Goal: Contribute content: Add original content to the website for others to see

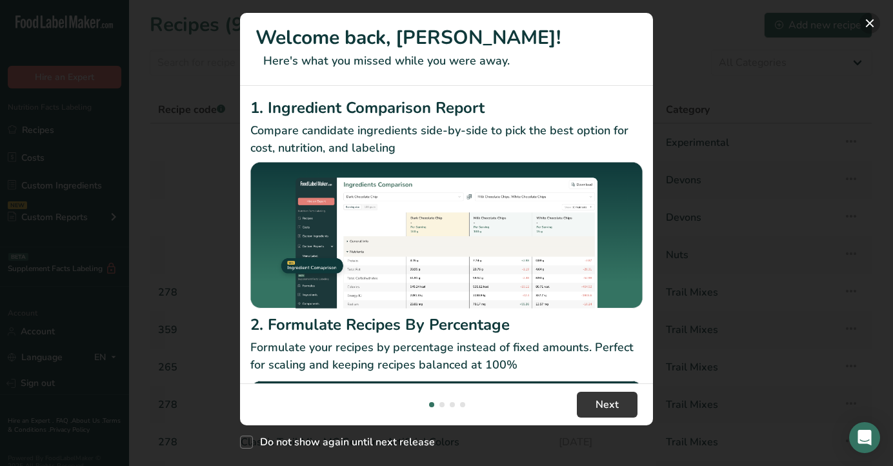
click at [869, 21] on button "New Features" at bounding box center [870, 23] width 21 height 21
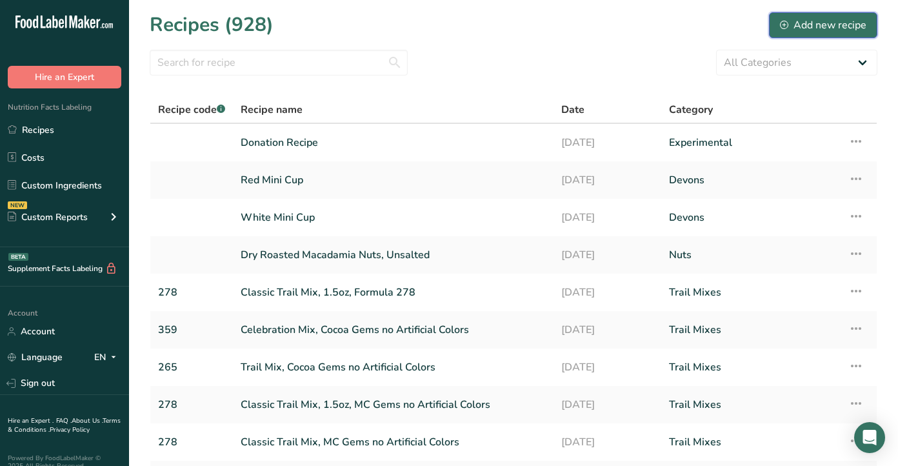
click at [804, 25] on div "Add new recipe" at bounding box center [823, 24] width 86 height 15
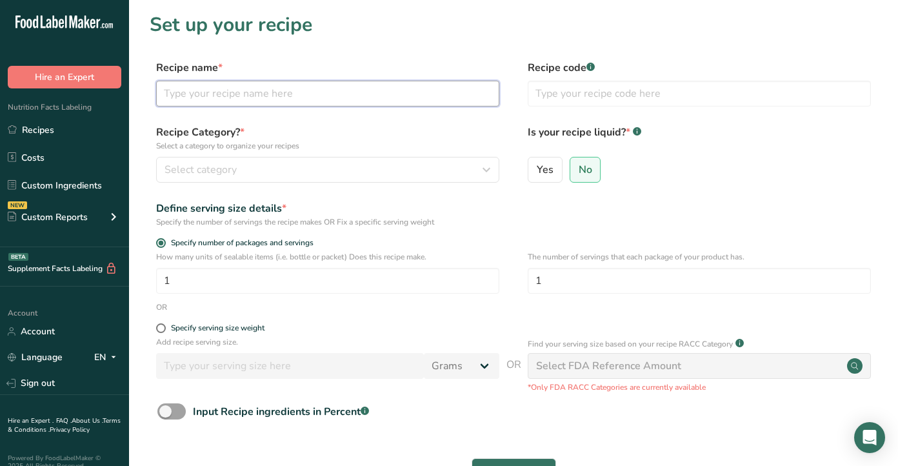
click at [429, 97] on input "text" at bounding box center [327, 94] width 343 height 26
type input ""Raw" Deluxe Mixed Nuts"
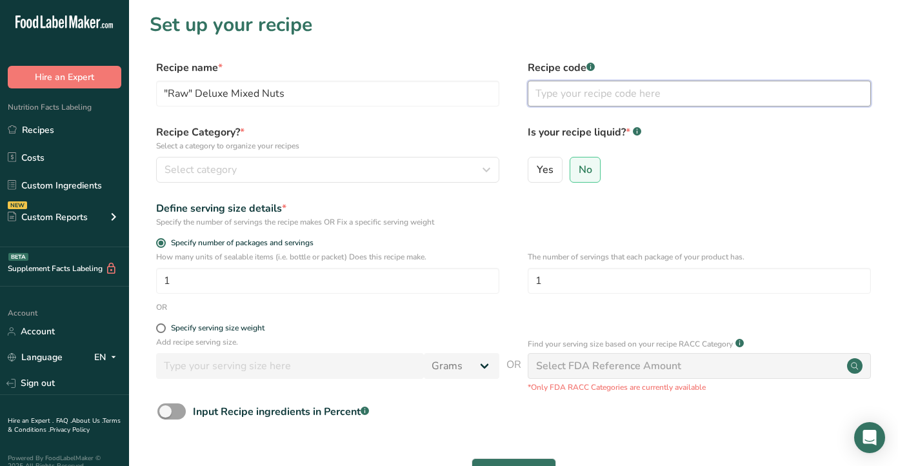
click at [569, 94] on input "text" at bounding box center [699, 94] width 343 height 26
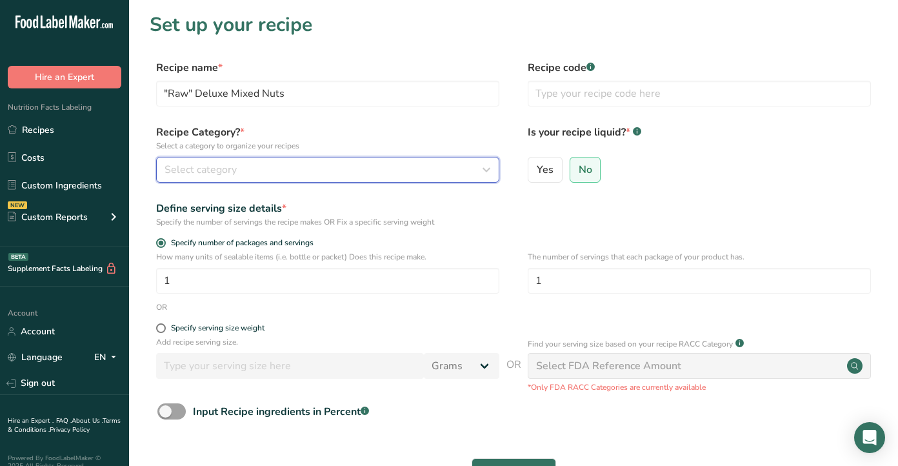
click at [318, 163] on div "Select category" at bounding box center [324, 169] width 319 height 15
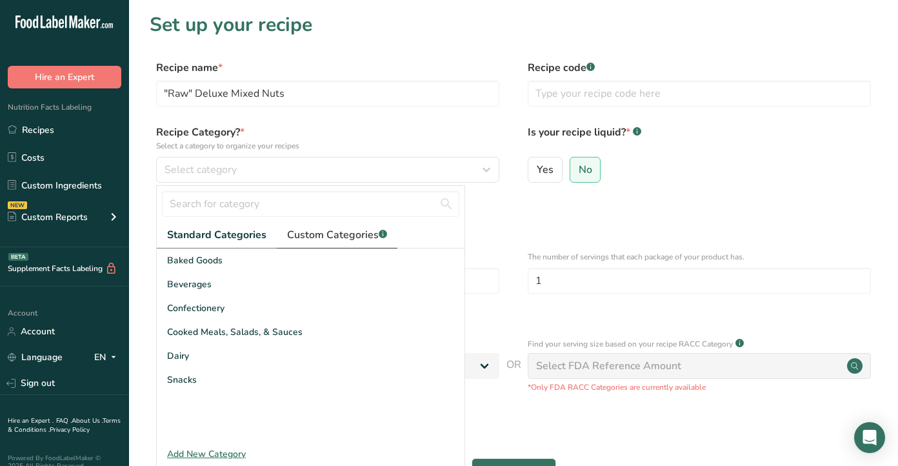
click at [324, 232] on span "Custom Categories .a-a{fill:#347362;}.b-a{fill:#fff;}" at bounding box center [337, 234] width 100 height 15
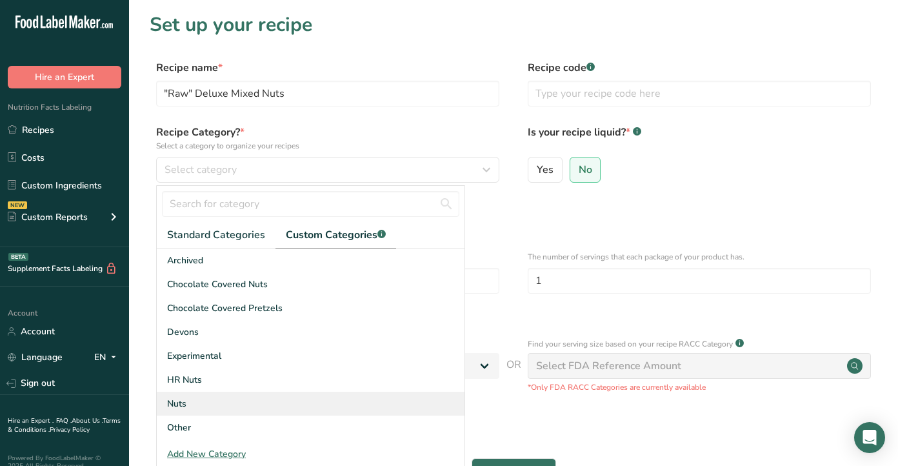
click at [294, 401] on div "Nuts" at bounding box center [311, 404] width 308 height 24
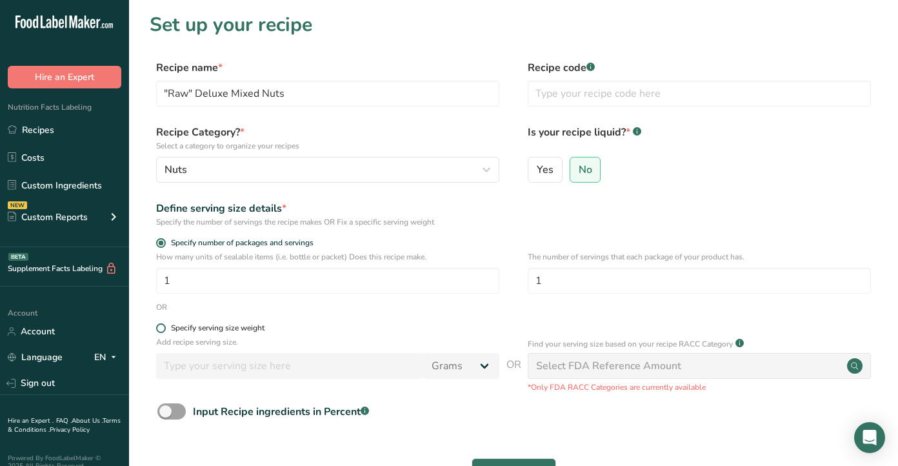
click at [160, 328] on span at bounding box center [161, 328] width 10 height 10
click at [160, 328] on input "Specify serving size weight" at bounding box center [160, 328] width 8 height 8
radio input "true"
radio input "false"
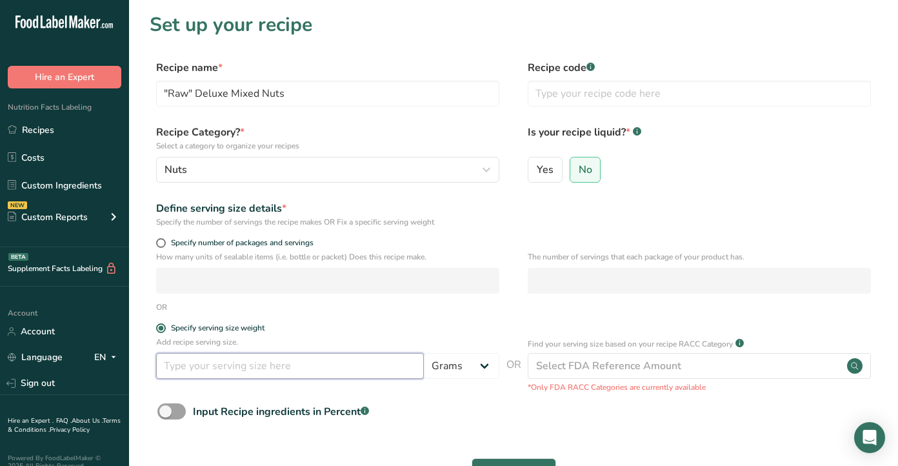
click at [203, 367] on input "number" at bounding box center [290, 366] width 268 height 26
type input "30"
click at [459, 321] on form "Recipe name * "Raw" Deluxe Mixed Nuts Recipe code .a-a{fill:#347362;}.b-a{fill:…" at bounding box center [514, 289] width 728 height 458
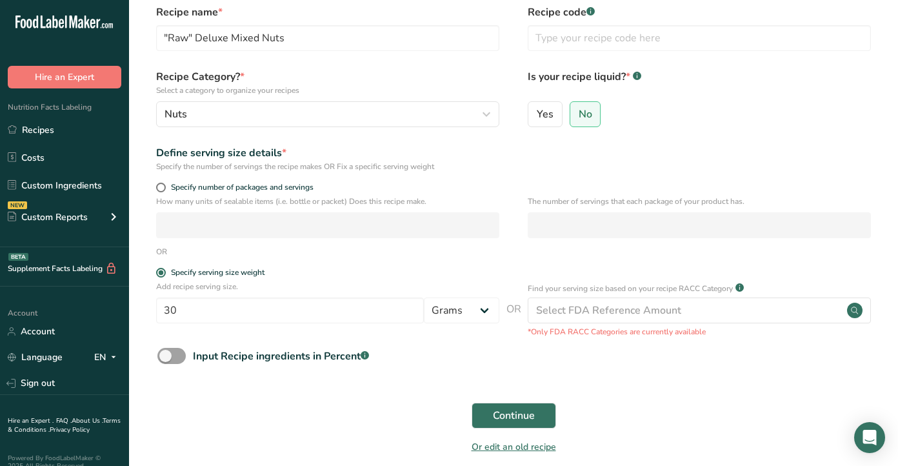
scroll to position [58, 0]
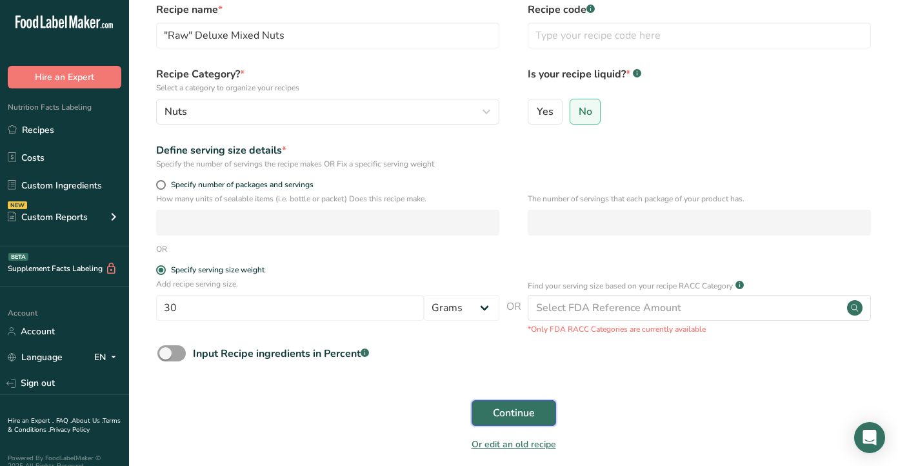
click at [503, 415] on span "Continue" at bounding box center [514, 412] width 42 height 15
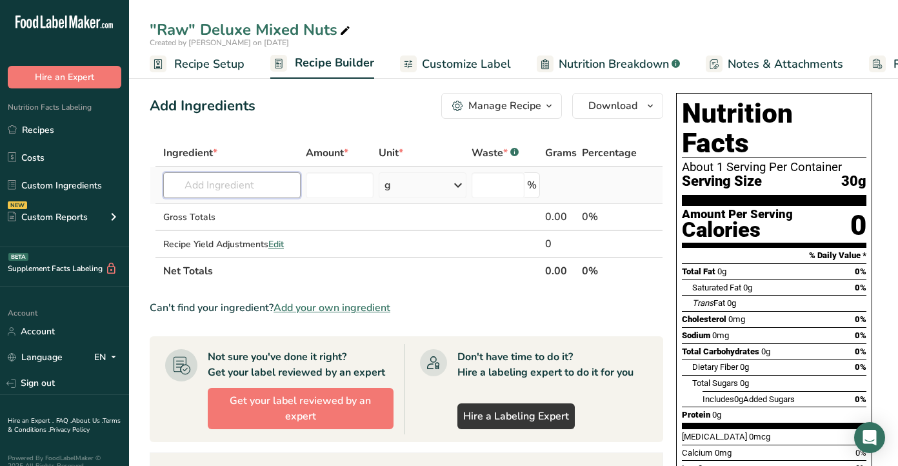
click at [274, 179] on input "text" at bounding box center [231, 185] width 137 height 26
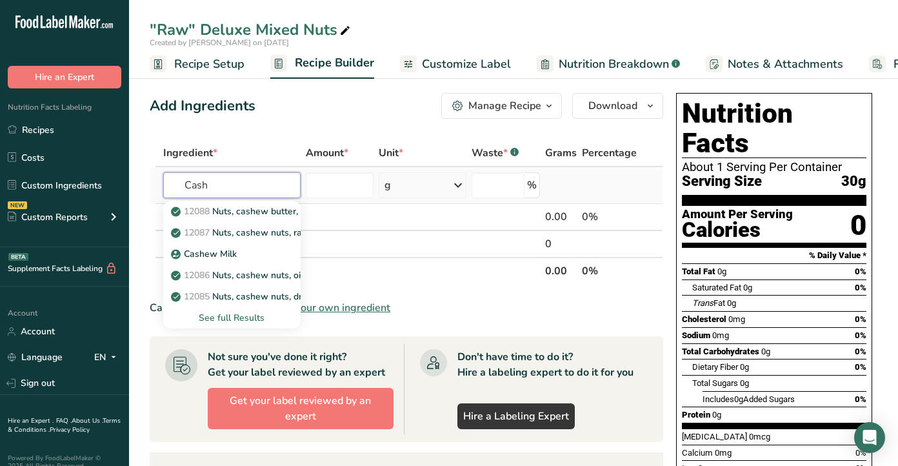
type input "Cash"
click at [241, 318] on div "See full Results" at bounding box center [232, 318] width 117 height 14
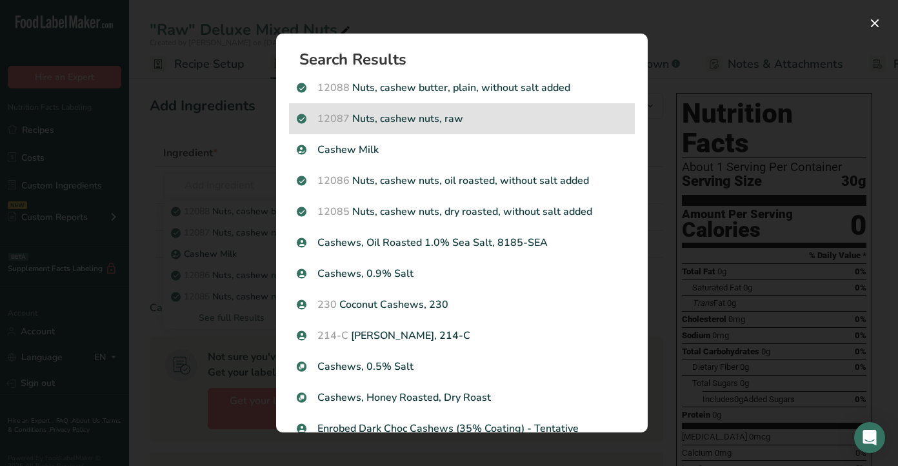
click at [450, 119] on p "12087 Nuts, cashew nuts, raw" at bounding box center [462, 118] width 330 height 15
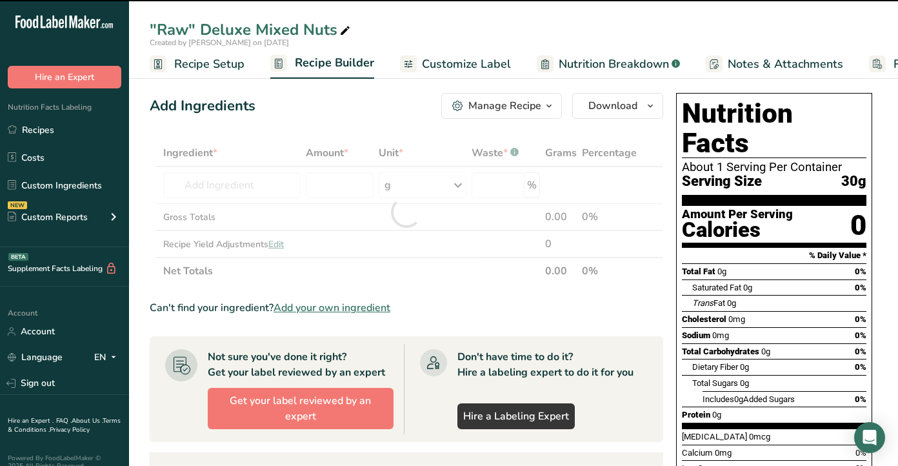
type input "0"
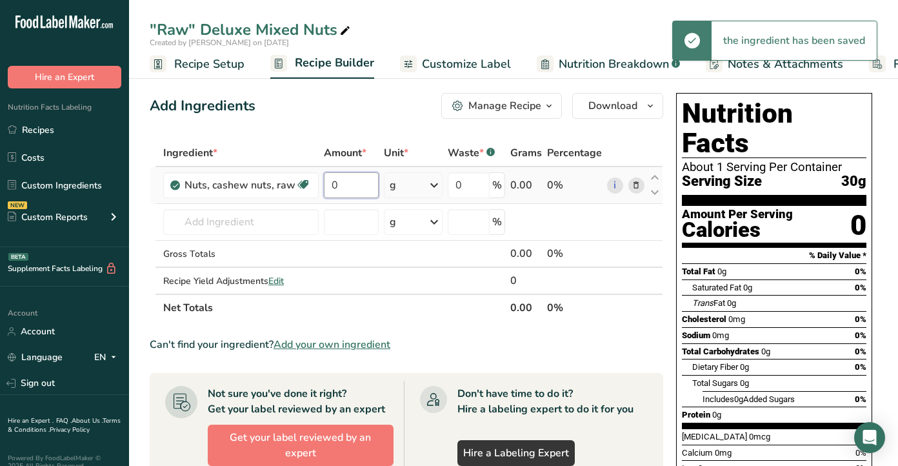
click at [352, 187] on input "0" at bounding box center [351, 185] width 55 height 26
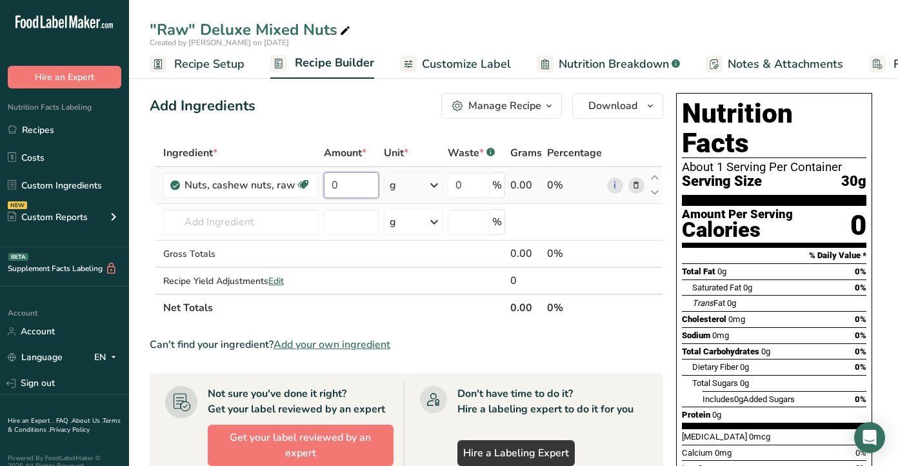
click at [340, 189] on input "0" at bounding box center [351, 185] width 55 height 26
drag, startPoint x: 340, startPoint y: 189, endPoint x: 321, endPoint y: 189, distance: 19.4
click at [321, 189] on td "0" at bounding box center [351, 185] width 60 height 37
type input "40"
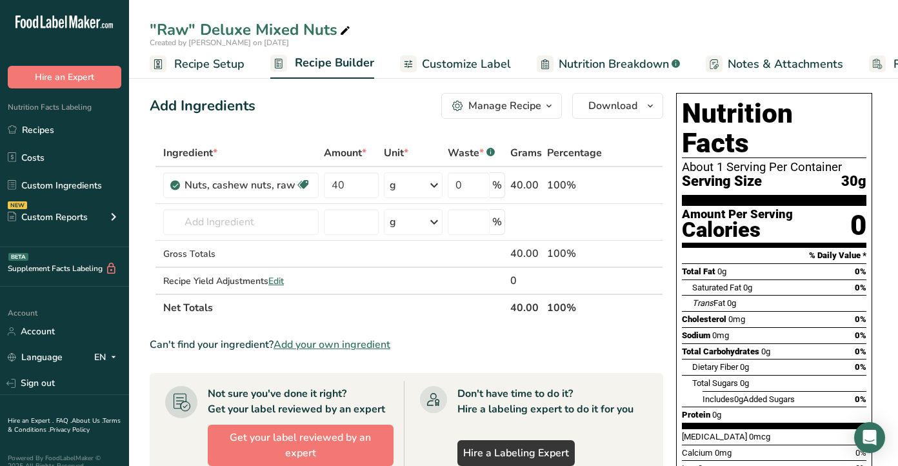
click at [345, 109] on div "Add Ingredients Manage Recipe Delete Recipe Duplicate Recipe Scale Recipe Save …" at bounding box center [407, 106] width 514 height 26
